Goal: Task Accomplishment & Management: Complete application form

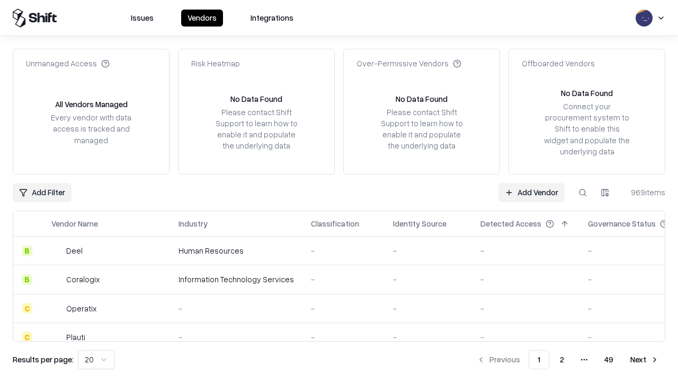
click at [532, 192] on link "Add Vendor" at bounding box center [532, 192] width 66 height 19
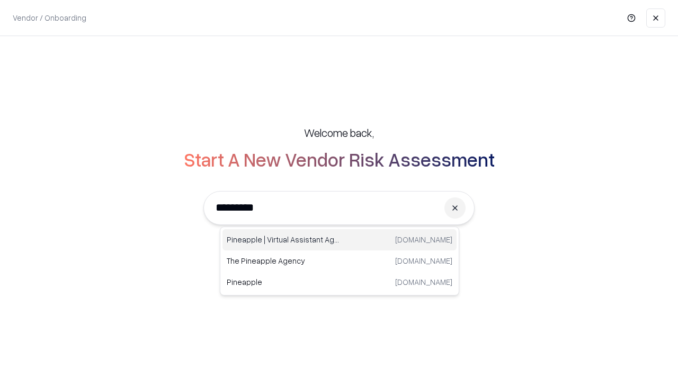
click at [340, 240] on div "Pineapple | Virtual Assistant Agency trypineapple.com" at bounding box center [340, 239] width 234 height 21
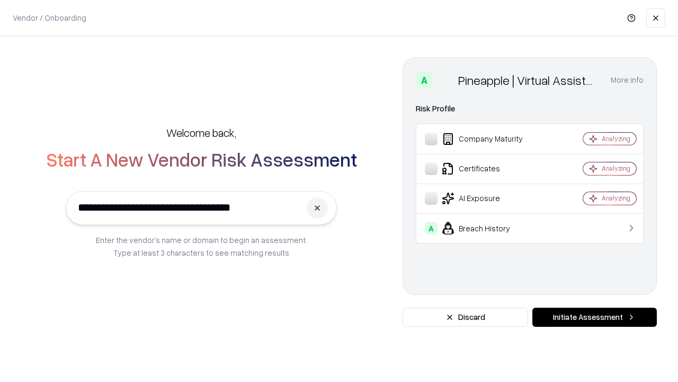
type input "**********"
click at [595, 317] on button "Initiate Assessment" at bounding box center [595, 316] width 125 height 19
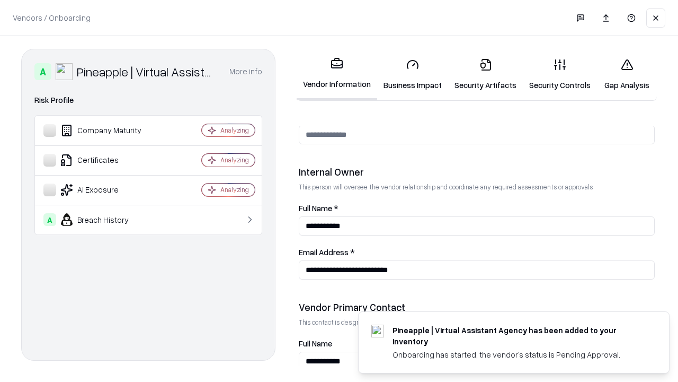
scroll to position [549, 0]
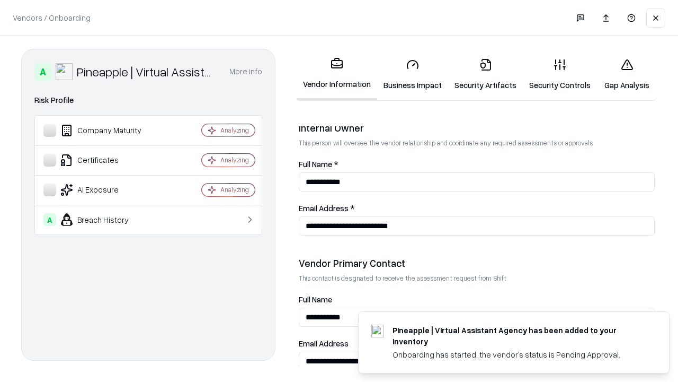
click at [413, 74] on link "Business Impact" at bounding box center [412, 74] width 71 height 49
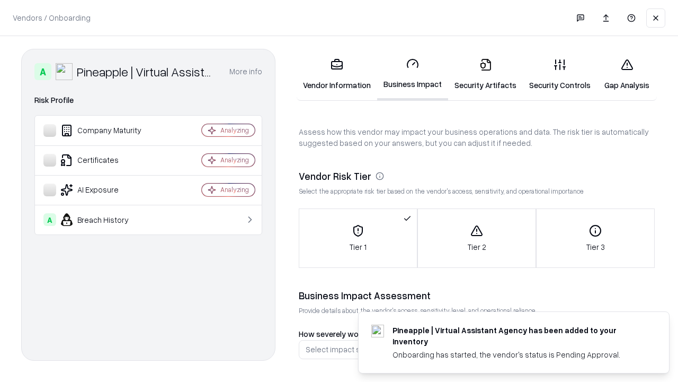
click at [486, 74] on link "Security Artifacts" at bounding box center [485, 74] width 75 height 49
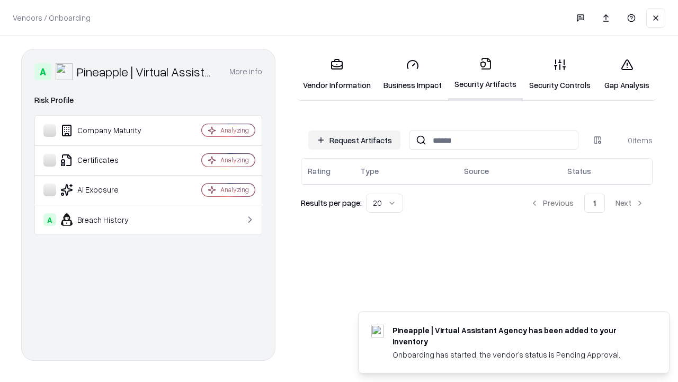
click at [355, 140] on button "Request Artifacts" at bounding box center [354, 139] width 92 height 19
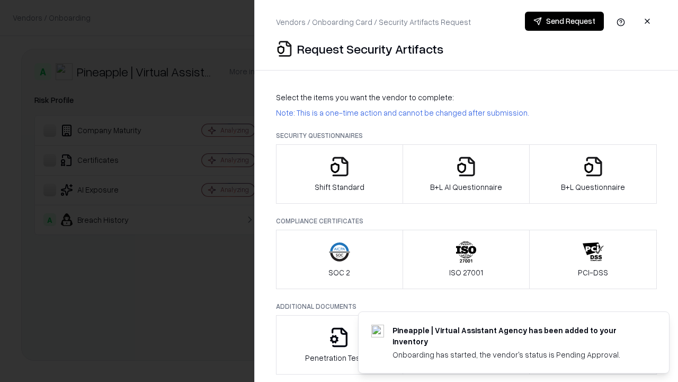
click at [339, 174] on icon "button" at bounding box center [339, 166] width 21 height 21
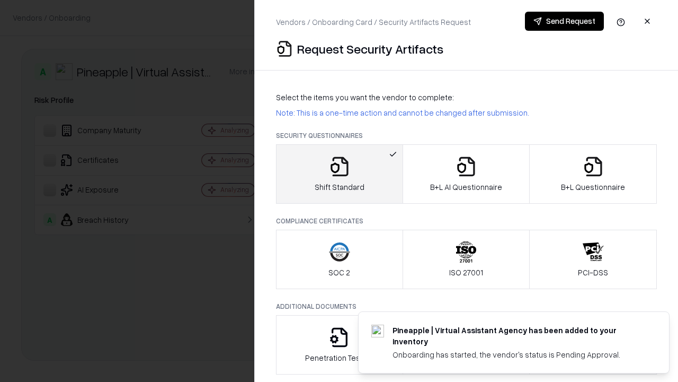
click at [565, 21] on button "Send Request" at bounding box center [564, 21] width 79 height 19
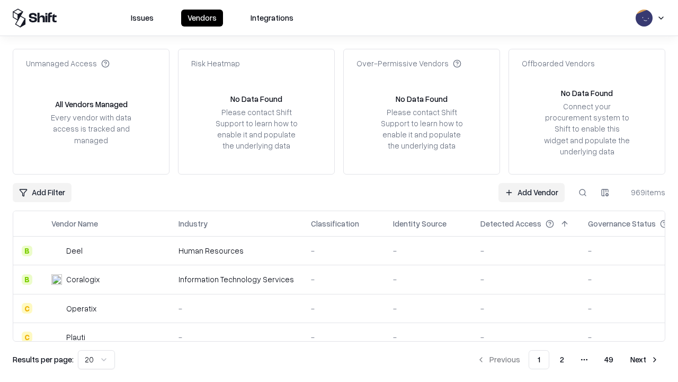
click at [583, 192] on button at bounding box center [583, 192] width 19 height 19
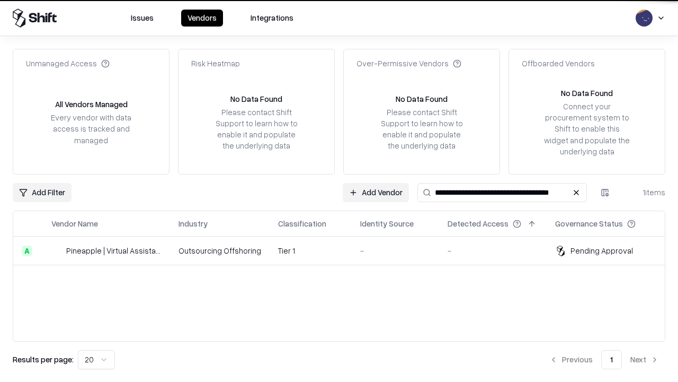
type input "**********"
click at [346, 250] on td "Tier 1" at bounding box center [311, 250] width 82 height 29
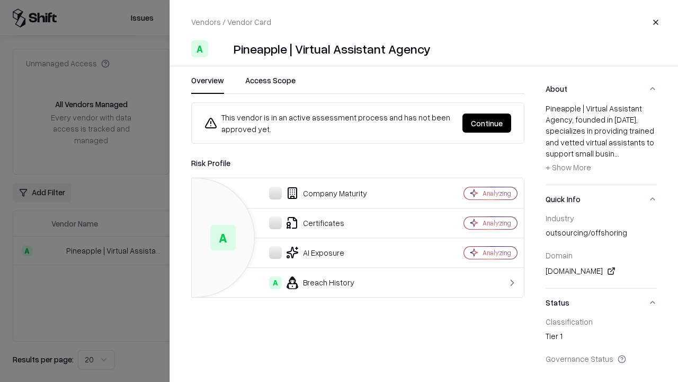
click at [487, 123] on button "Continue" at bounding box center [487, 122] width 49 height 19
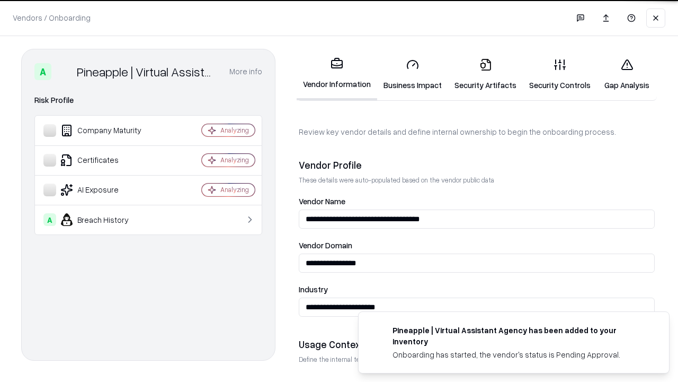
click at [486, 74] on link "Security Artifacts" at bounding box center [485, 74] width 75 height 49
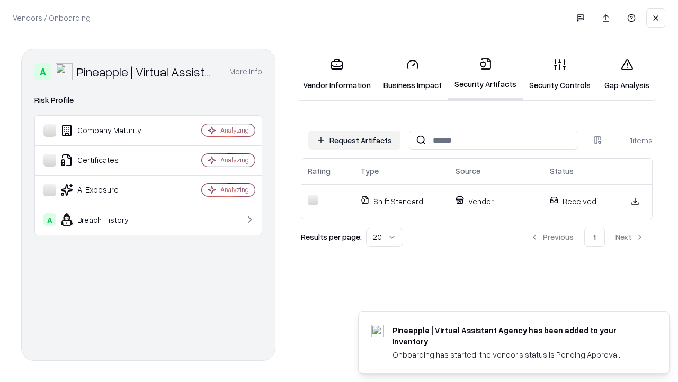
click at [560, 74] on link "Security Controls" at bounding box center [560, 74] width 74 height 49
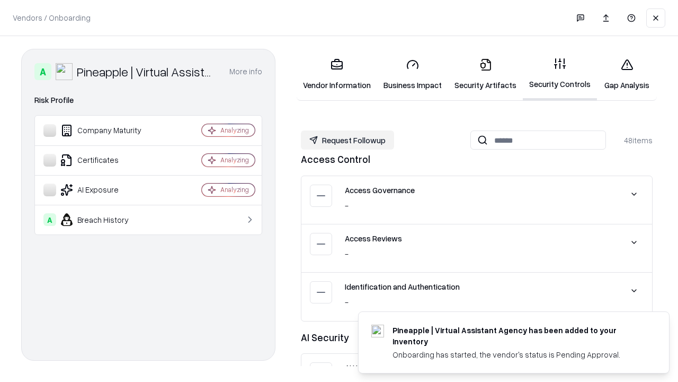
click at [348, 140] on button "Request Followup" at bounding box center [347, 139] width 93 height 19
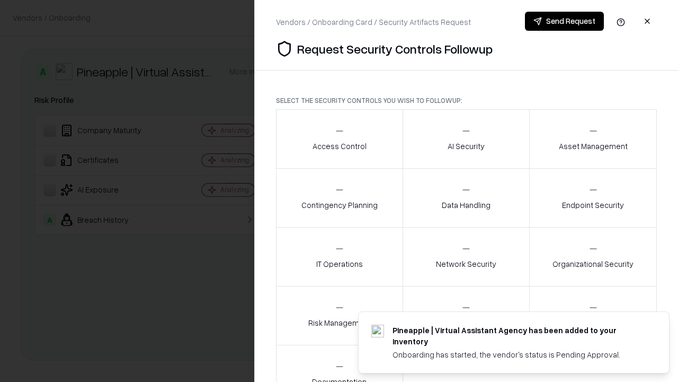
click at [339, 139] on div "Access Control" at bounding box center [340, 139] width 54 height 26
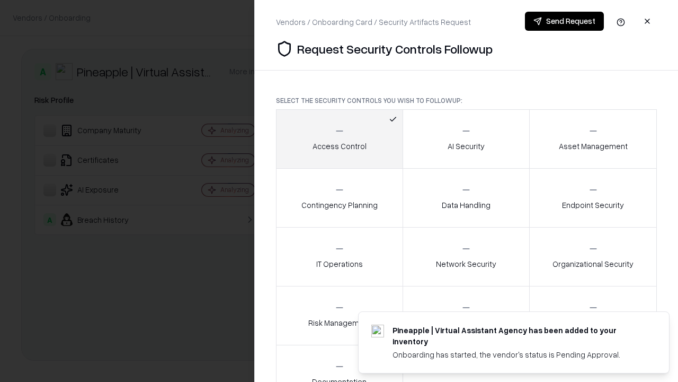
click at [565, 21] on button "Send Request" at bounding box center [564, 21] width 79 height 19
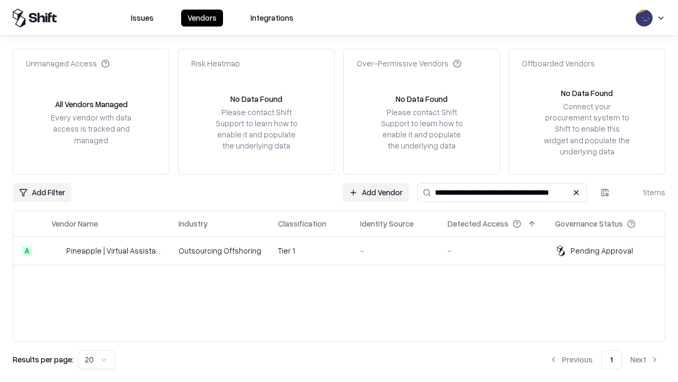
type input "**********"
click at [346, 250] on td "Tier 1" at bounding box center [311, 250] width 82 height 29
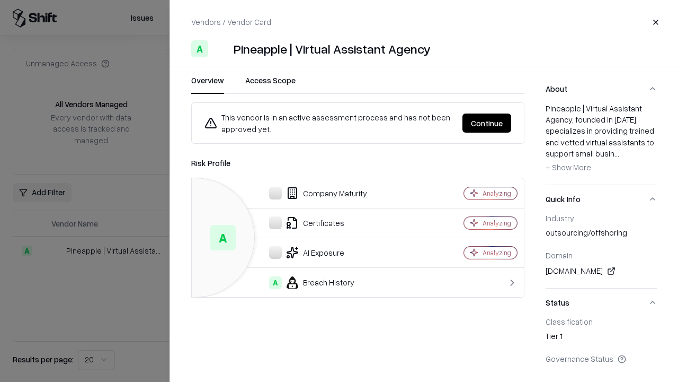
click at [487, 123] on button "Continue" at bounding box center [487, 122] width 49 height 19
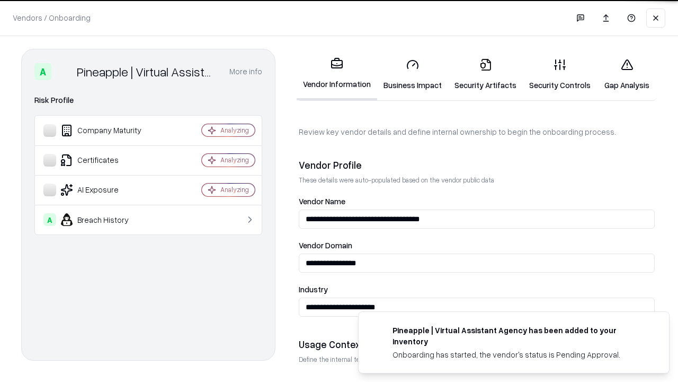
click at [627, 74] on link "Gap Analysis" at bounding box center [627, 74] width 60 height 49
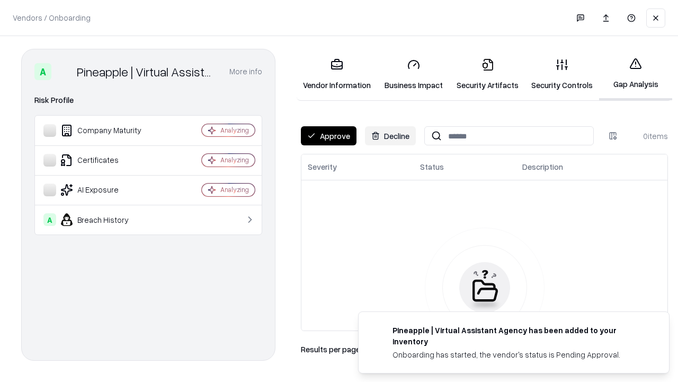
click at [329, 136] on button "Approve" at bounding box center [329, 135] width 56 height 19
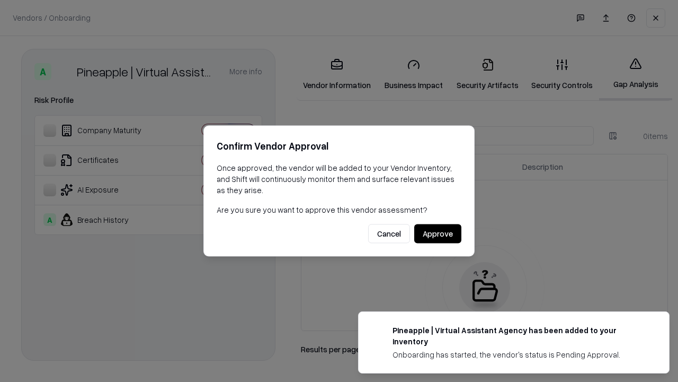
click at [438, 233] on button "Approve" at bounding box center [438, 233] width 47 height 19
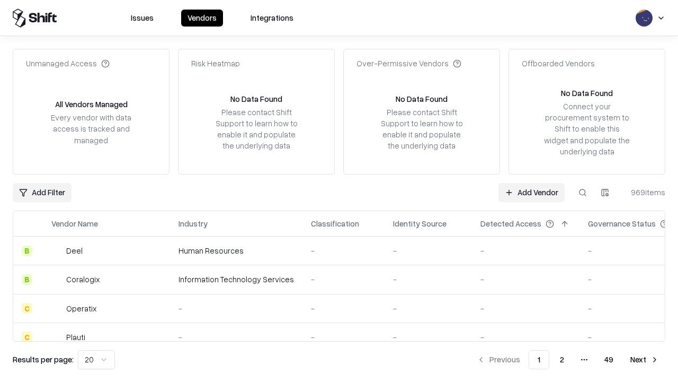
type input "**********"
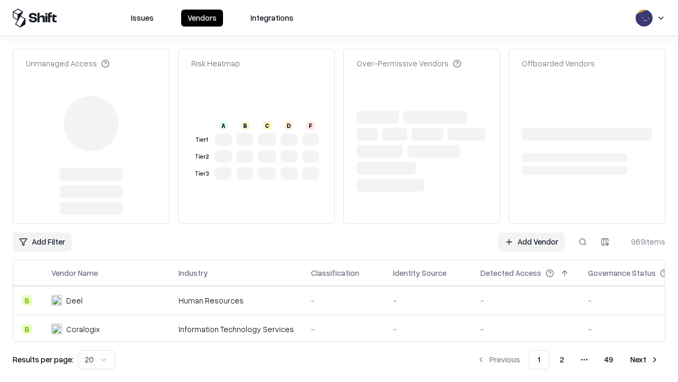
click at [532, 232] on link "Add Vendor" at bounding box center [532, 241] width 66 height 19
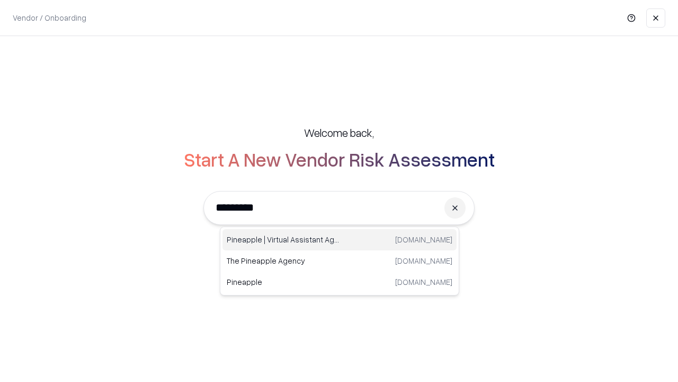
click at [340, 240] on div "Pineapple | Virtual Assistant Agency [DOMAIN_NAME]" at bounding box center [340, 239] width 234 height 21
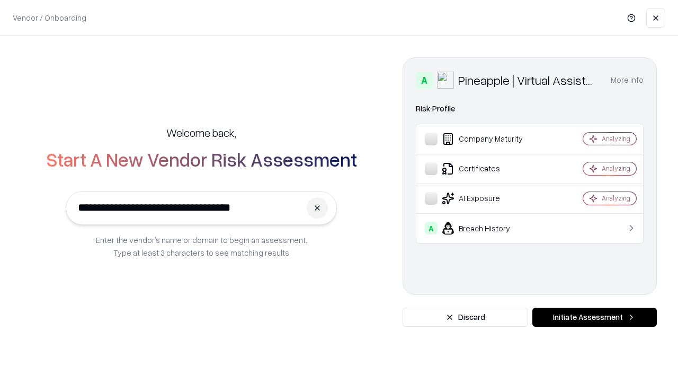
type input "**********"
click at [595, 317] on button "Initiate Assessment" at bounding box center [595, 316] width 125 height 19
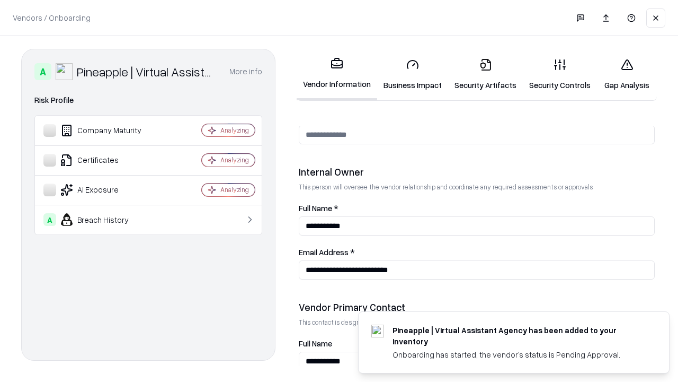
scroll to position [549, 0]
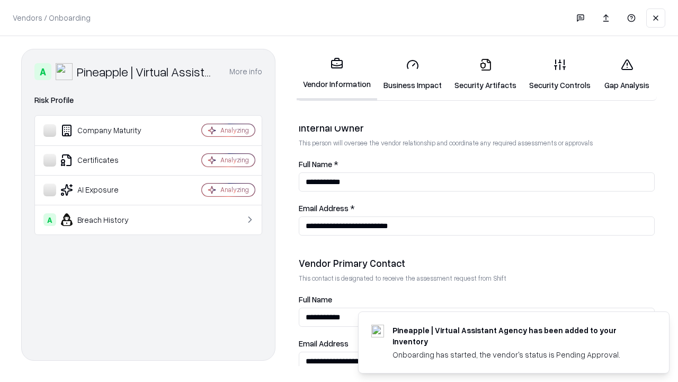
click at [627, 74] on link "Gap Analysis" at bounding box center [627, 74] width 60 height 49
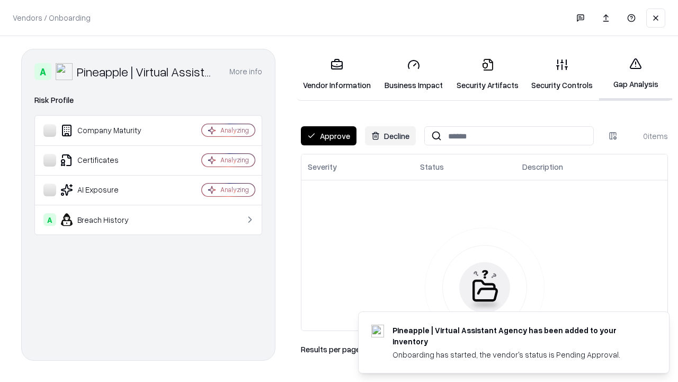
click at [329, 136] on button "Approve" at bounding box center [329, 135] width 56 height 19
